Goal: Navigation & Orientation: Find specific page/section

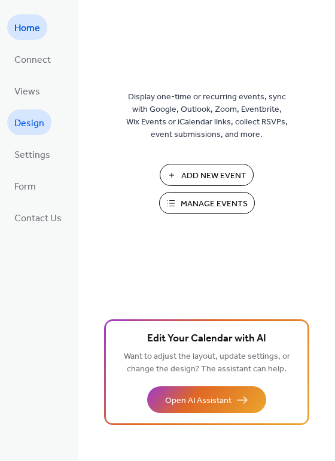
click at [36, 119] on span "Design" at bounding box center [29, 123] width 30 height 19
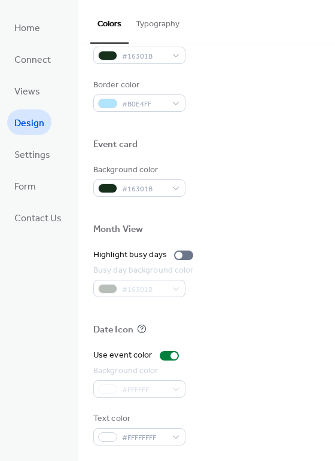
scroll to position [508, 0]
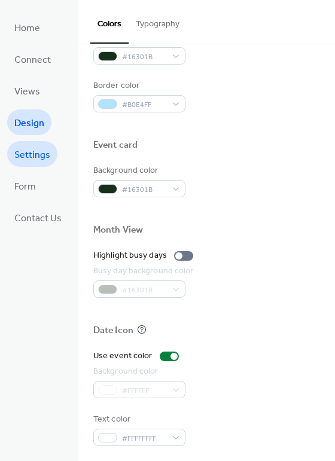
click at [35, 147] on span "Settings" at bounding box center [32, 155] width 36 height 19
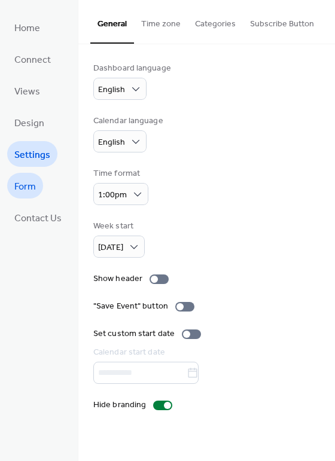
click at [35, 188] on span "Form" at bounding box center [25, 186] width 22 height 19
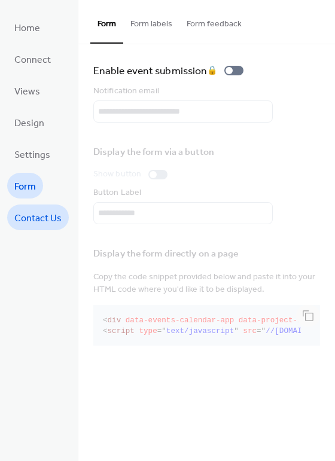
click at [33, 215] on span "Contact Us" at bounding box center [37, 218] width 47 height 19
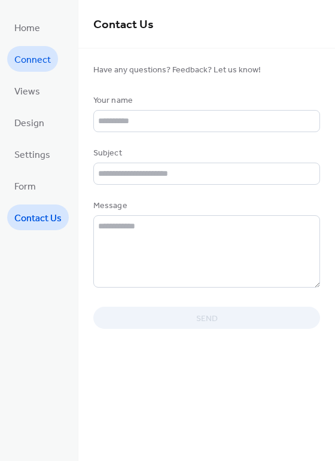
click at [38, 60] on span "Connect" at bounding box center [32, 60] width 36 height 19
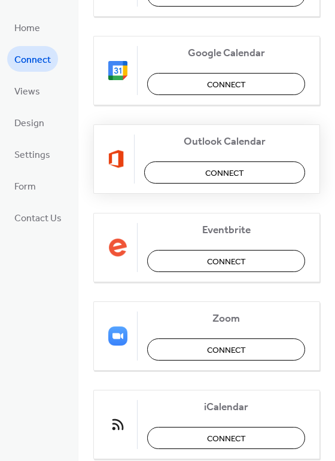
scroll to position [159, 0]
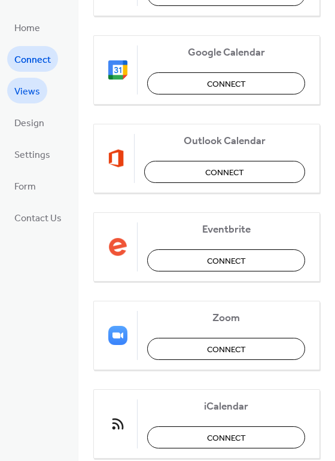
click at [29, 87] on span "Views" at bounding box center [27, 91] width 26 height 19
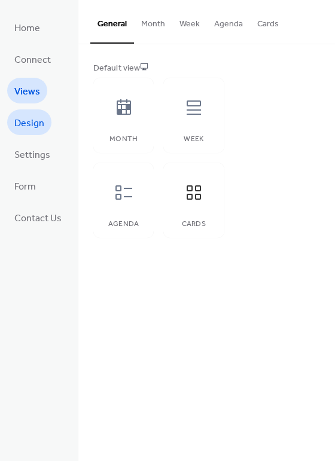
click at [33, 120] on span "Design" at bounding box center [29, 123] width 30 height 19
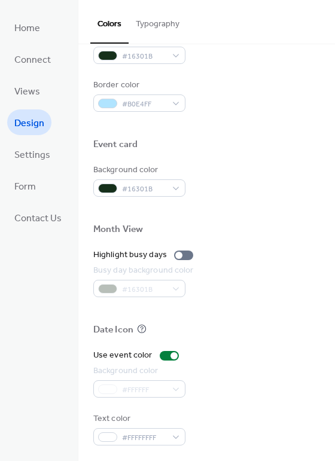
scroll to position [508, 0]
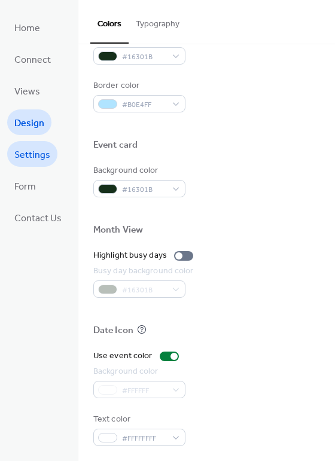
click at [35, 151] on span "Settings" at bounding box center [32, 155] width 36 height 19
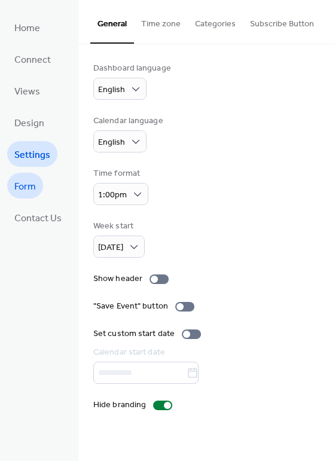
click at [27, 178] on link "Form" at bounding box center [25, 186] width 36 height 26
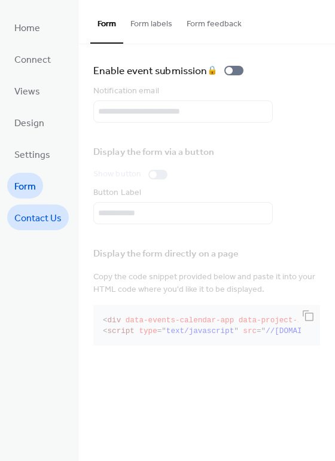
click at [33, 216] on span "Contact Us" at bounding box center [37, 218] width 47 height 19
